Goal: Transaction & Acquisition: Purchase product/service

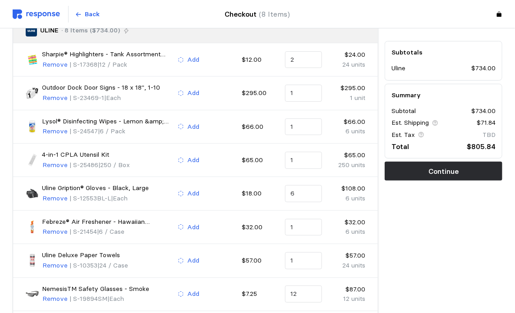
scroll to position [82, 0]
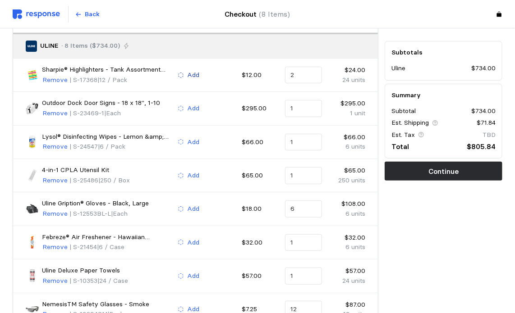
click at [191, 77] on p "Add" at bounding box center [194, 75] width 12 height 10
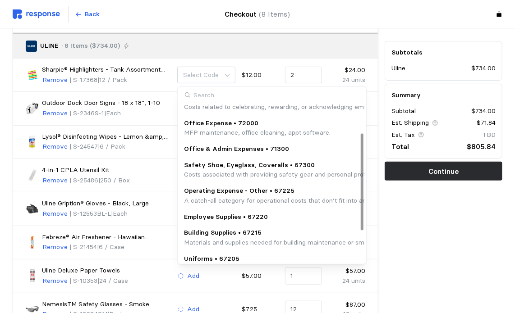
scroll to position [45, 0]
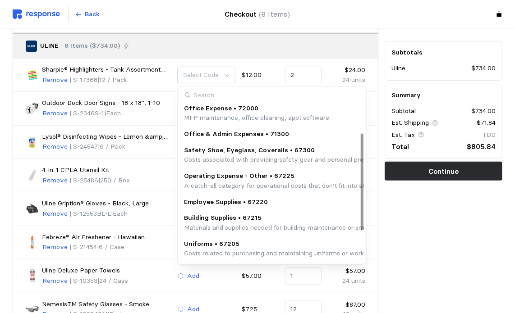
click at [229, 119] on p "MFP maintenance, office cleaning, appt software." at bounding box center [257, 118] width 147 height 10
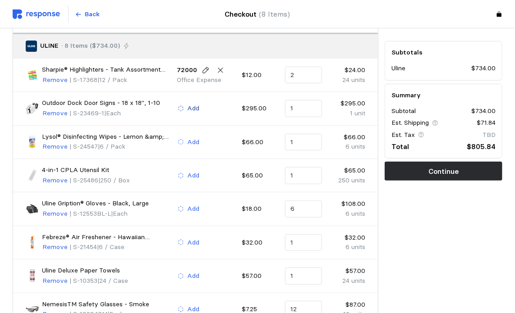
click at [199, 111] on button "Add" at bounding box center [188, 108] width 23 height 11
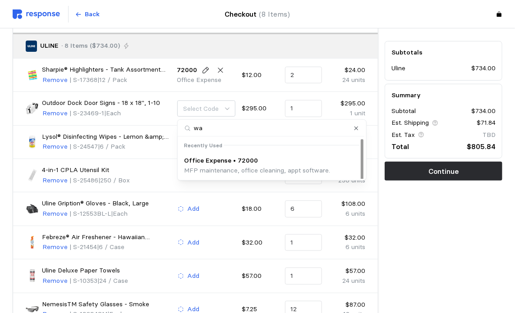
scroll to position [0, 0]
type input "w"
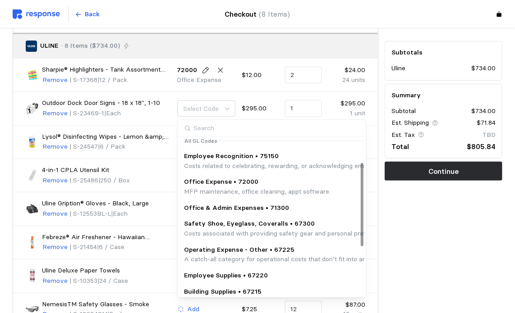
scroll to position [90, 0]
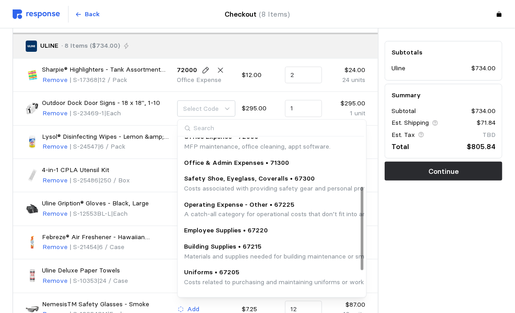
click at [223, 201] on p "Operating Expense - Other • 67225" at bounding box center [321, 205] width 274 height 10
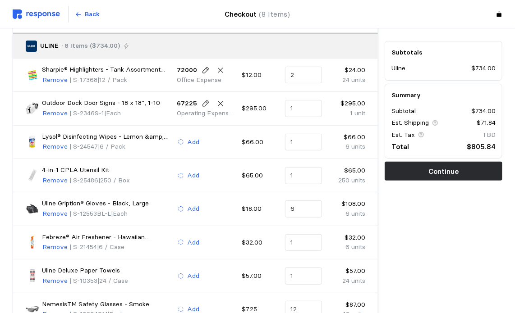
click at [197, 135] on div "Add" at bounding box center [206, 142] width 65 height 17
click at [193, 146] on p "Add" at bounding box center [194, 142] width 12 height 10
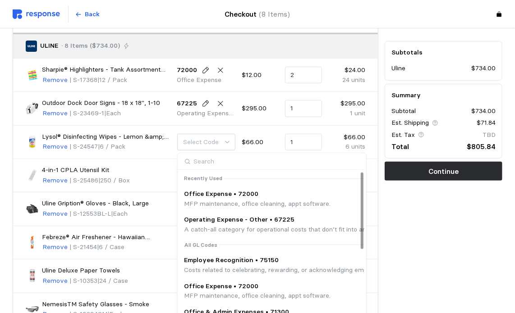
click at [205, 192] on p "Office Expense • 72000" at bounding box center [257, 194] width 147 height 10
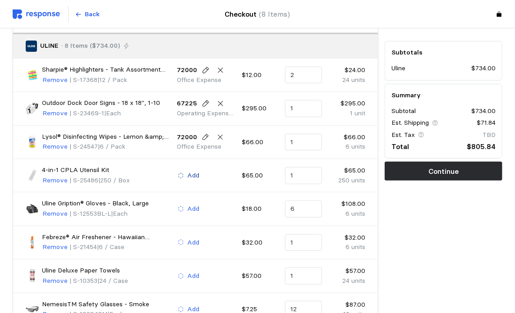
click at [194, 174] on p "Add" at bounding box center [194, 176] width 12 height 10
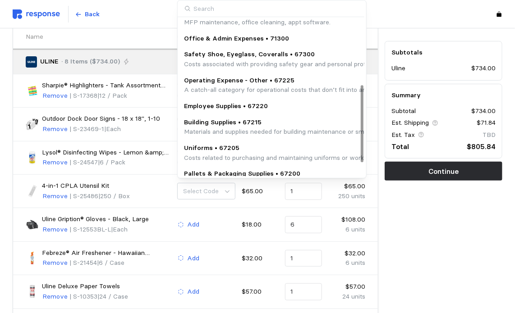
scroll to position [135, 0]
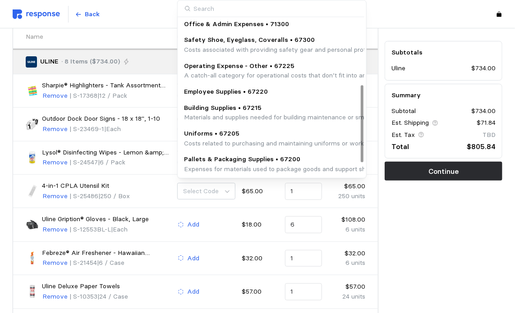
click at [239, 93] on p "Employee Supplies • 67220" at bounding box center [226, 92] width 84 height 10
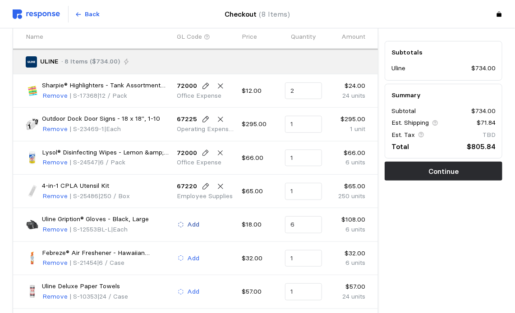
click at [195, 220] on p "Add" at bounding box center [194, 225] width 12 height 10
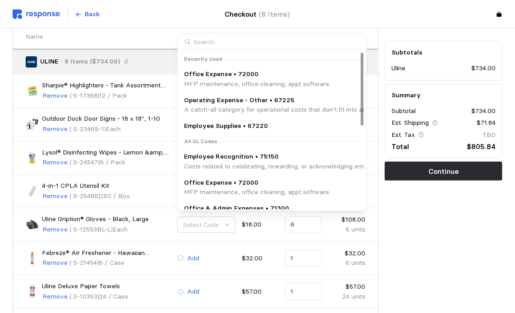
click at [229, 129] on p "Employee Supplies • 67220" at bounding box center [226, 126] width 84 height 10
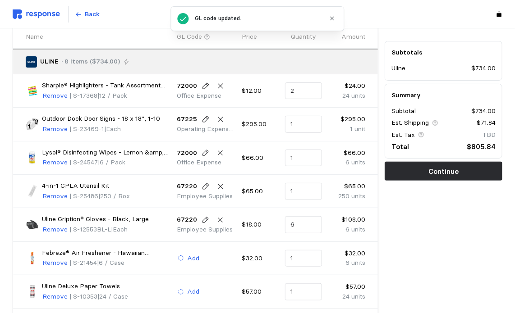
click at [199, 257] on div "Add" at bounding box center [206, 258] width 59 height 11
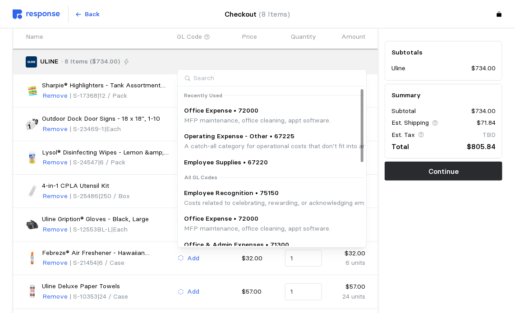
click at [229, 140] on p "Operating Expense - Other • 67225" at bounding box center [321, 137] width 274 height 10
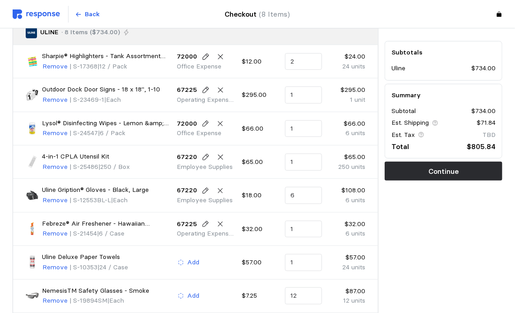
scroll to position [112, 0]
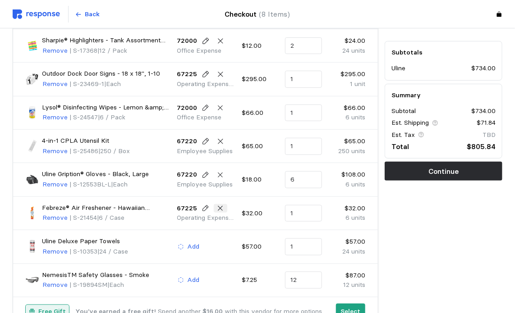
click at [219, 208] on icon at bounding box center [220, 209] width 8 height 8
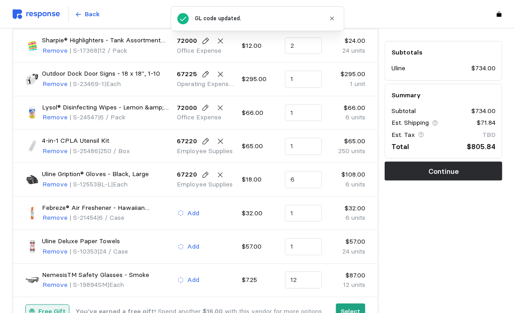
click at [201, 214] on div "Add" at bounding box center [206, 213] width 59 height 11
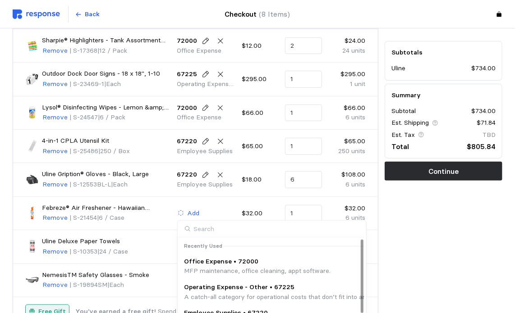
click at [205, 257] on p "Office Expense • 72000" at bounding box center [257, 262] width 147 height 10
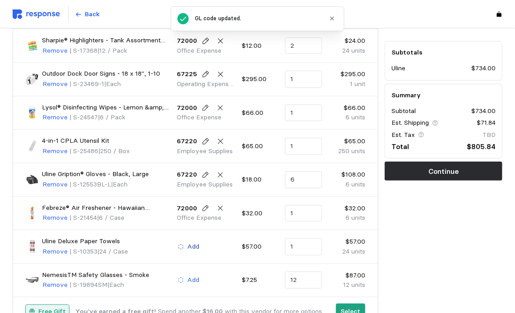
click at [197, 243] on p "Add" at bounding box center [194, 247] width 12 height 10
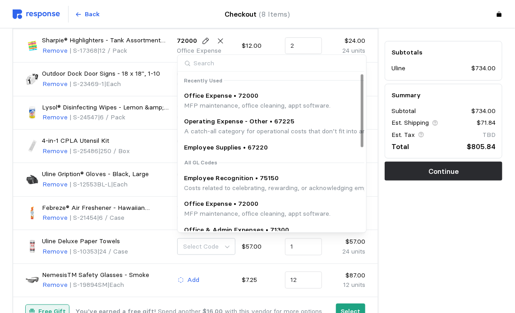
click at [225, 93] on p "Office Expense • 72000" at bounding box center [257, 96] width 147 height 10
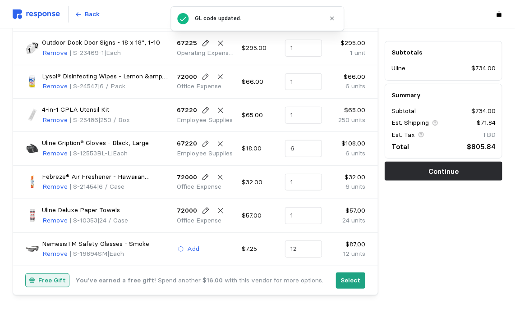
scroll to position [157, 0]
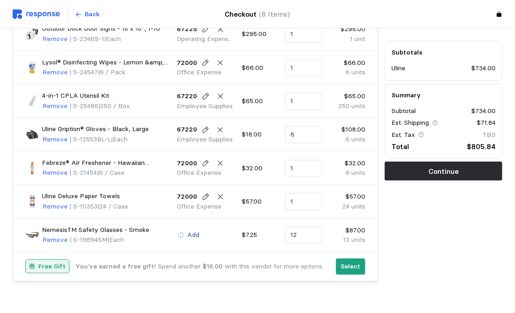
click at [197, 232] on p "Add" at bounding box center [194, 235] width 12 height 10
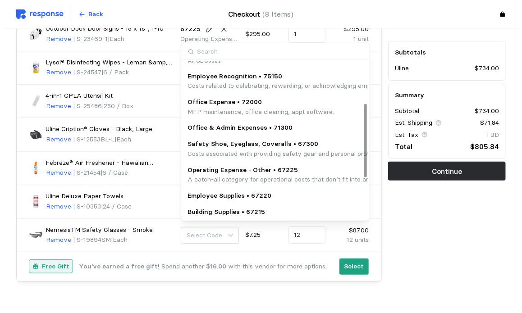
scroll to position [135, 0]
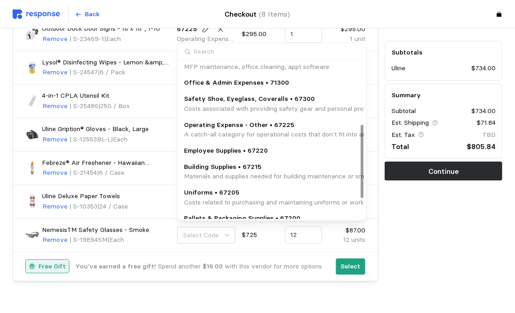
click at [270, 108] on p "Costs associated with providing safety gear and personal protective equipment (…" at bounding box center [391, 109] width 414 height 10
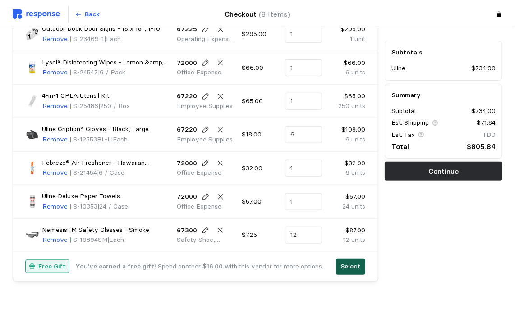
click at [354, 266] on p "Select" at bounding box center [351, 267] width 20 height 10
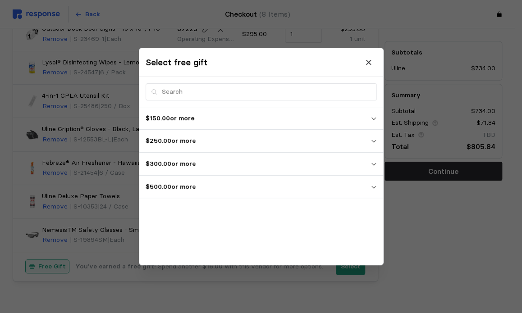
click at [359, 187] on p "$500.00 or more" at bounding box center [258, 187] width 225 height 10
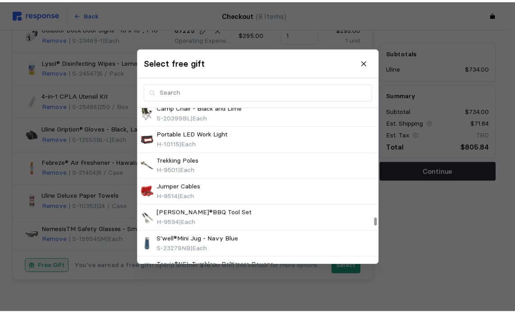
scroll to position [2303, 0]
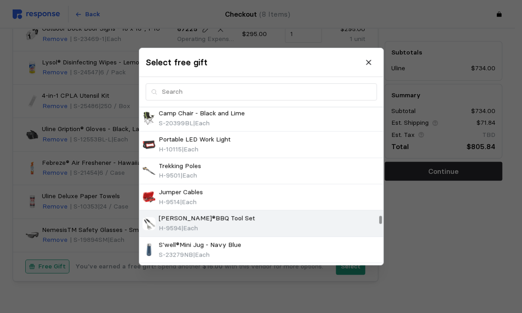
click at [256, 222] on div "[PERSON_NAME]®BBQ Tool Set H-9594 | Each" at bounding box center [261, 223] width 238 height 19
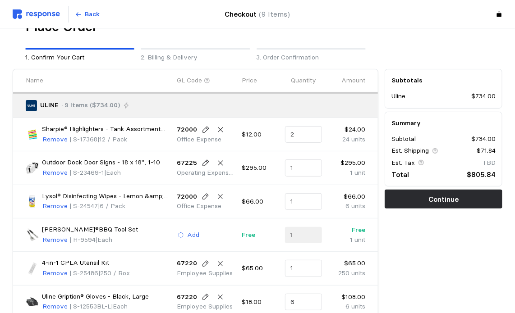
scroll to position [45, 0]
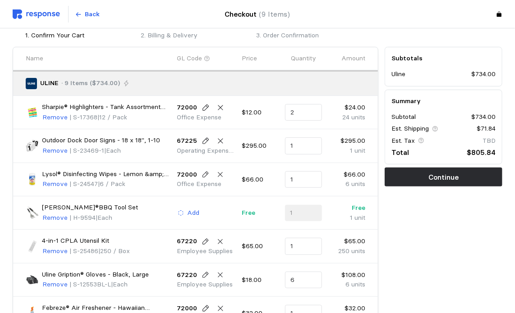
click at [42, 214] on button "Remove" at bounding box center [55, 218] width 26 height 11
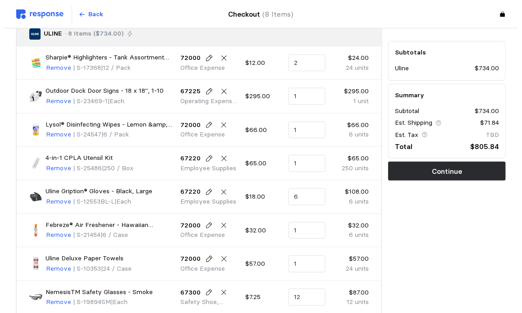
scroll to position [173, 0]
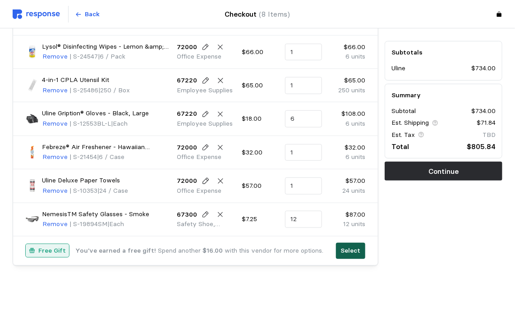
click at [355, 248] on p "Select" at bounding box center [351, 251] width 20 height 10
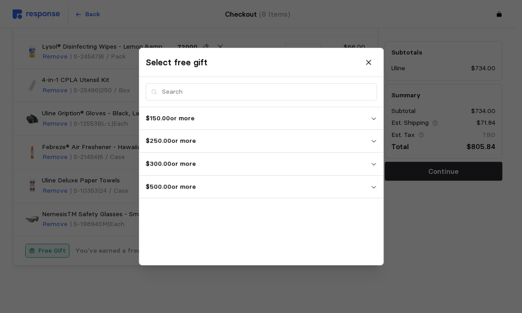
click at [318, 181] on span "$500.00 or more" at bounding box center [258, 187] width 225 height 16
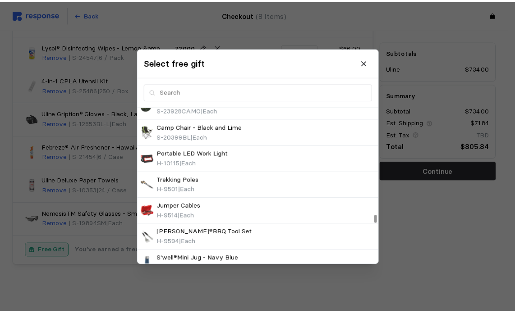
scroll to position [2299, 0]
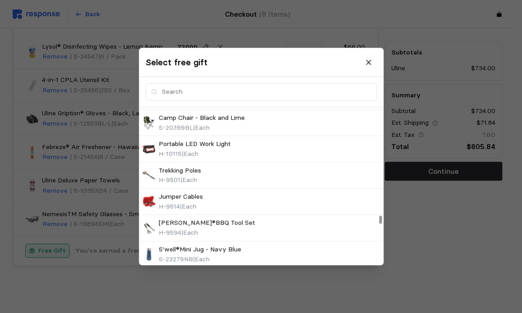
click at [289, 192] on div "Jumper Cables H-9514 | Each" at bounding box center [261, 201] width 238 height 19
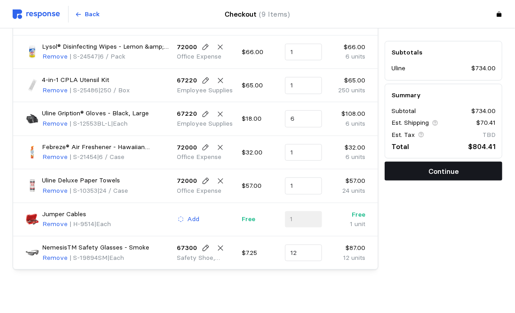
click at [478, 176] on button "Continue" at bounding box center [444, 171] width 118 height 19
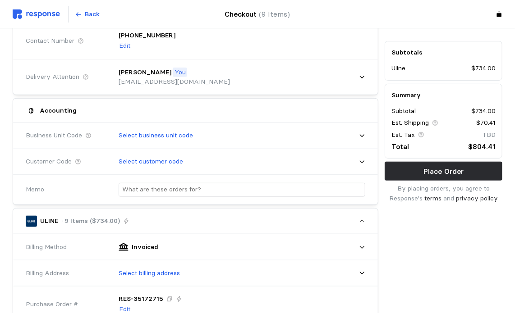
scroll to position [37, 0]
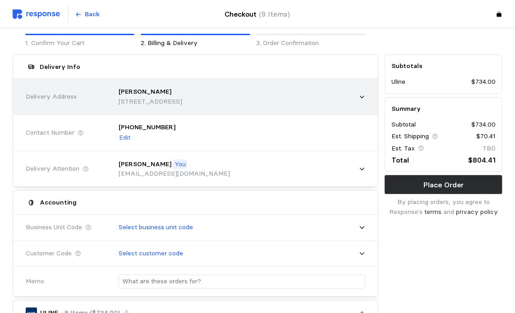
click at [356, 91] on div "[PERSON_NAME] [STREET_ADDRESS]" at bounding box center [238, 97] width 253 height 32
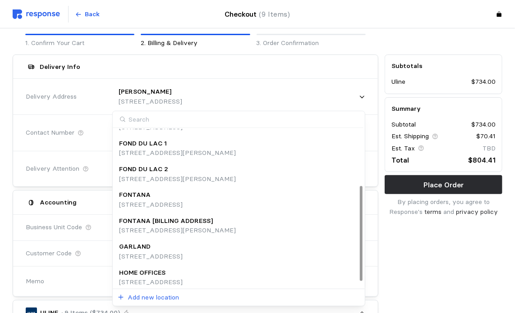
scroll to position [101, 0]
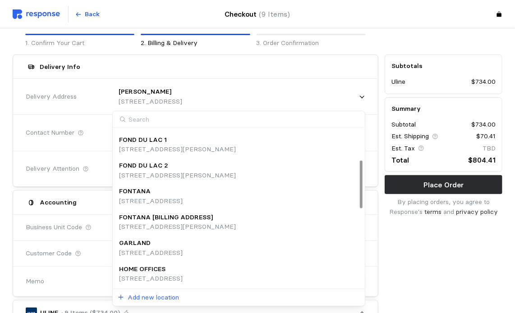
click at [183, 240] on div "GARLAND" at bounding box center [151, 243] width 64 height 10
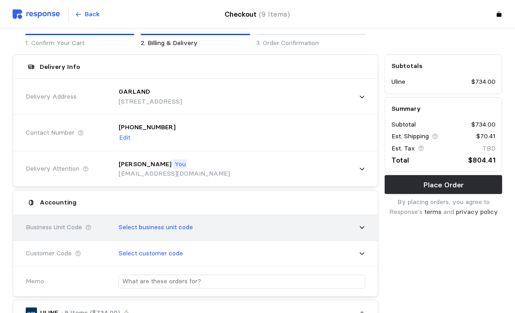
click at [359, 227] on icon at bounding box center [362, 227] width 6 height 6
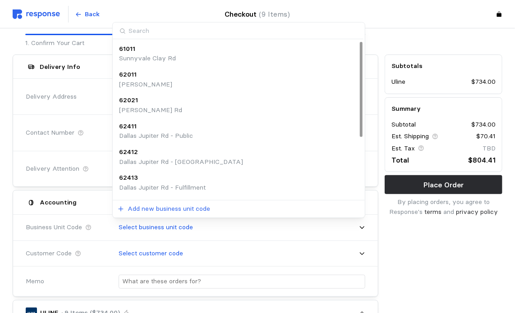
click at [257, 111] on div "62021 [PERSON_NAME][GEOGRAPHIC_DATA]" at bounding box center [239, 105] width 240 height 19
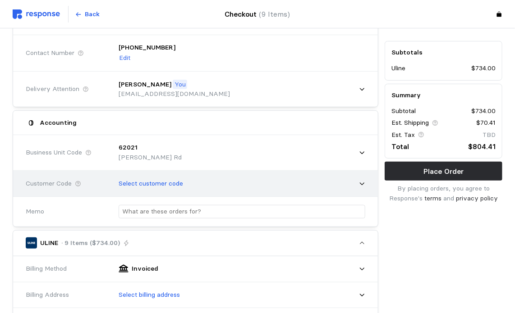
scroll to position [128, 0]
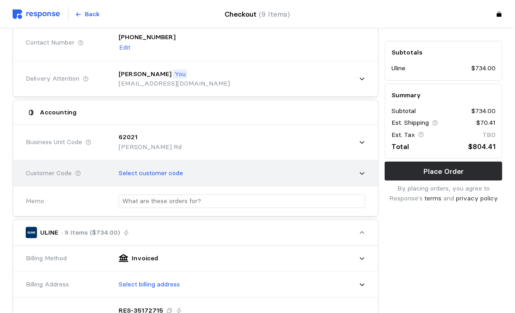
click at [348, 178] on div "Select customer code" at bounding box center [238, 173] width 253 height 23
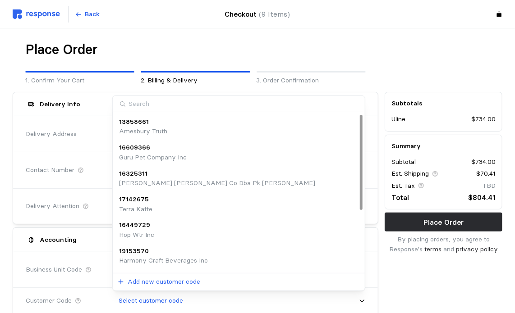
click at [439, 51] on div at bounding box center [443, 63] width 124 height 51
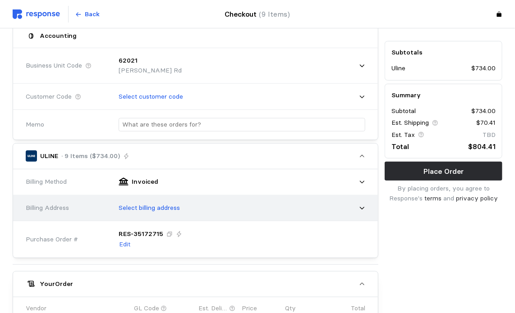
scroll to position [225, 0]
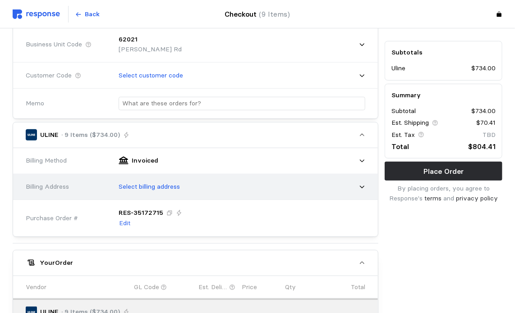
click at [345, 187] on div "Select billing address" at bounding box center [238, 187] width 253 height 23
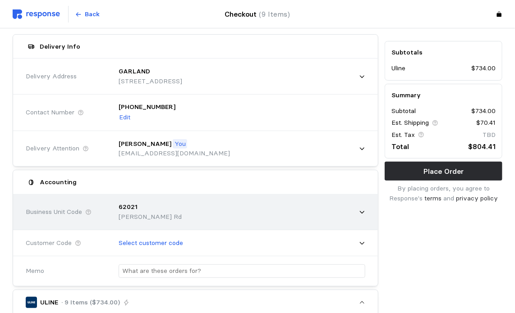
click at [348, 213] on div "62021 [PERSON_NAME][GEOGRAPHIC_DATA]" at bounding box center [238, 212] width 253 height 32
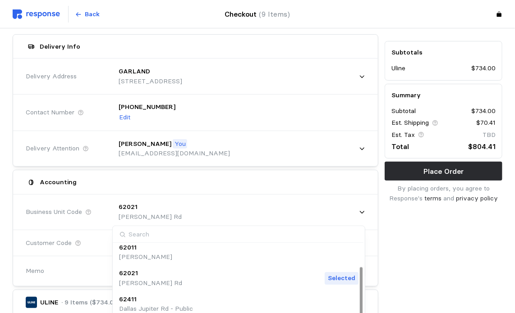
scroll to position [45, 0]
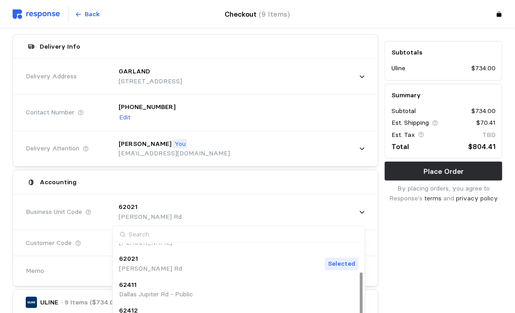
click at [157, 262] on div "62021" at bounding box center [150, 259] width 63 height 10
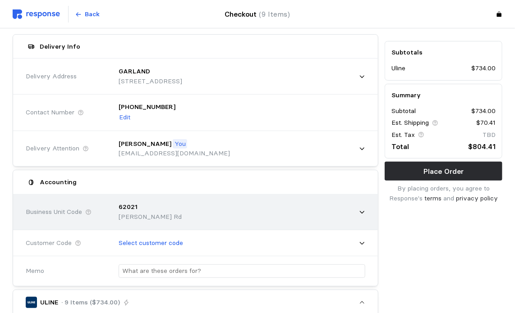
click at [357, 211] on div "62021 [PERSON_NAME][GEOGRAPHIC_DATA]" at bounding box center [238, 212] width 253 height 32
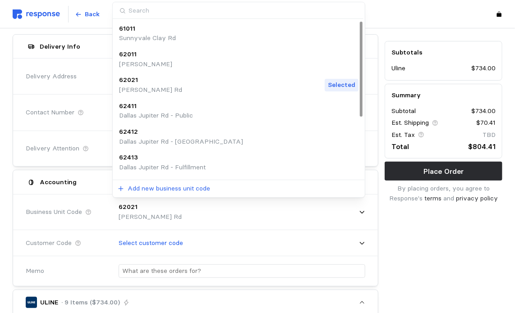
click at [263, 68] on div "[STREET_ADDRESS][PERSON_NAME]" at bounding box center [239, 59] width 240 height 19
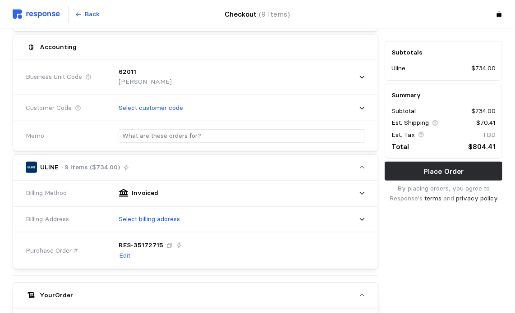
scroll to position [238, 0]
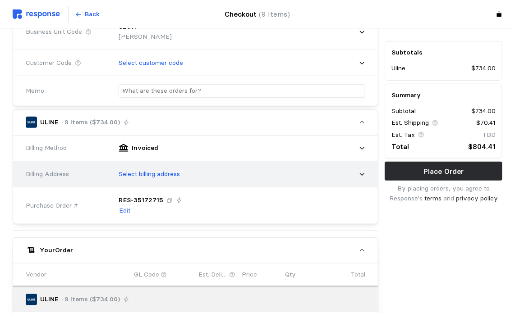
click at [363, 169] on div "Select billing address" at bounding box center [238, 174] width 253 height 23
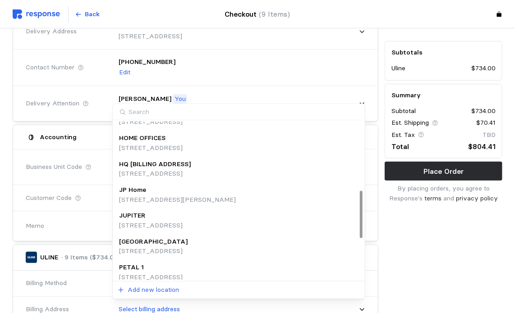
scroll to position [225, 0]
click at [191, 165] on div "HQ [BILLING ADDRESS]" at bounding box center [155, 164] width 72 height 10
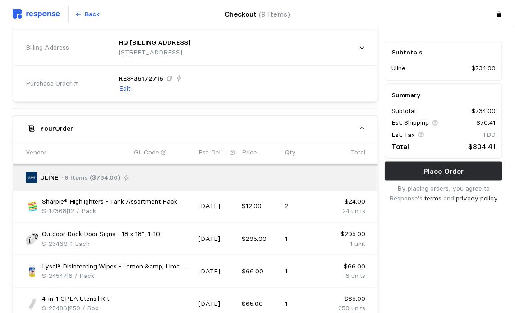
scroll to position [365, 0]
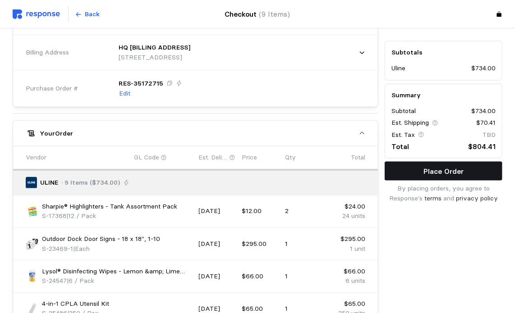
click at [462, 169] on p "Place Order" at bounding box center [443, 171] width 40 height 11
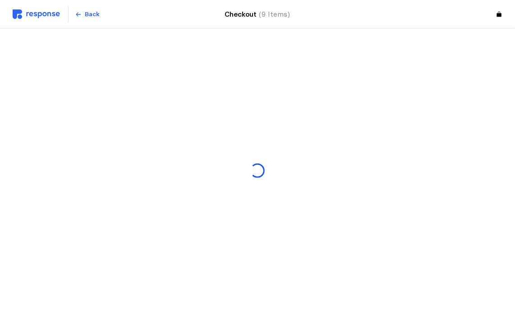
scroll to position [0, 0]
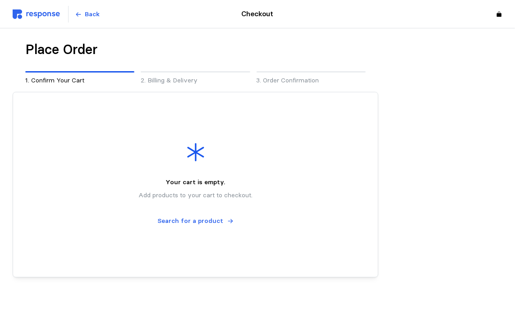
click at [49, 10] on img at bounding box center [36, 13] width 47 height 9
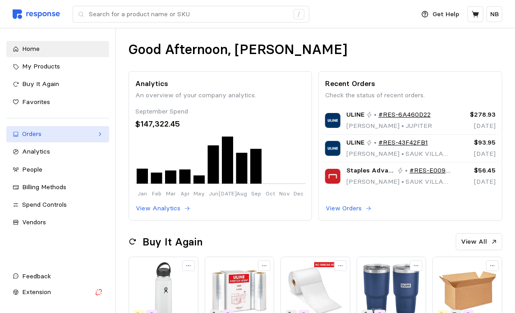
click at [41, 128] on link "Orders" at bounding box center [57, 134] width 103 height 16
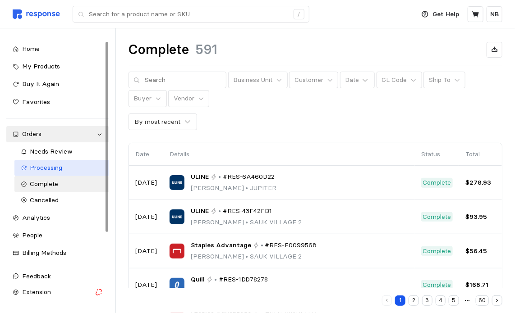
click at [36, 165] on span "Processing" at bounding box center [46, 168] width 32 height 8
